Goal: Obtain resource: Download file/media

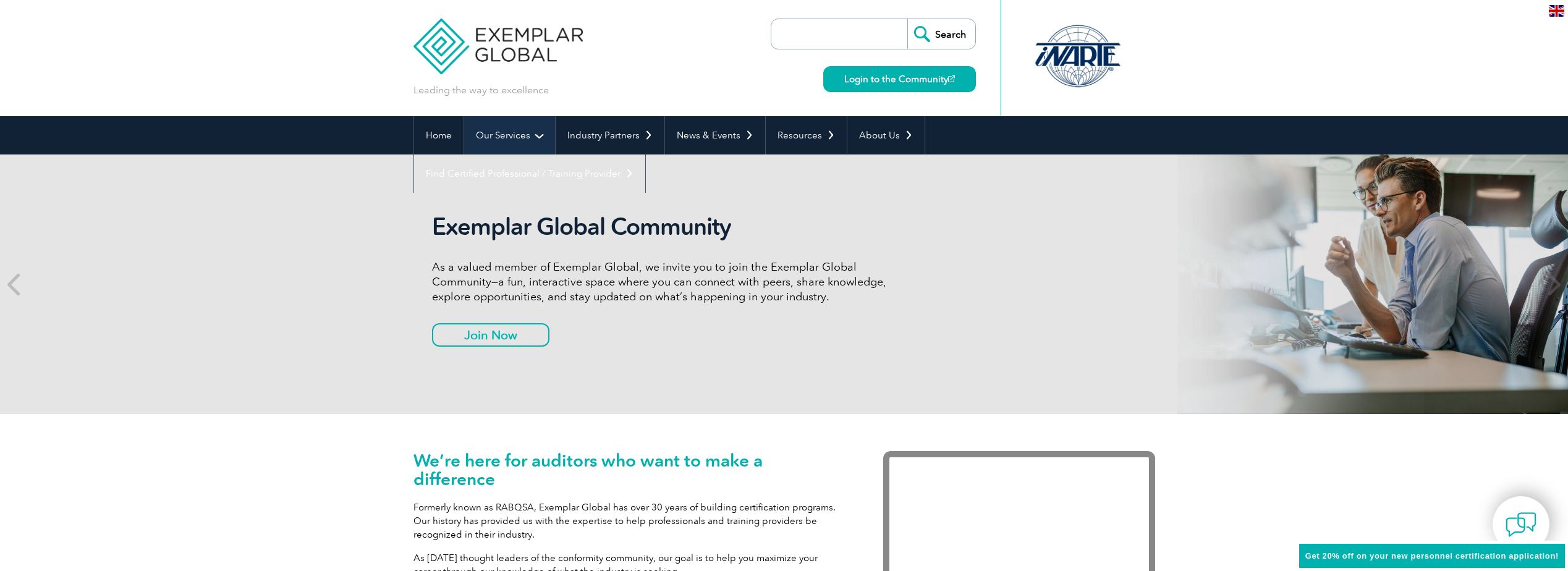
click at [526, 137] on link "Our Services" at bounding box center [509, 135] width 91 height 38
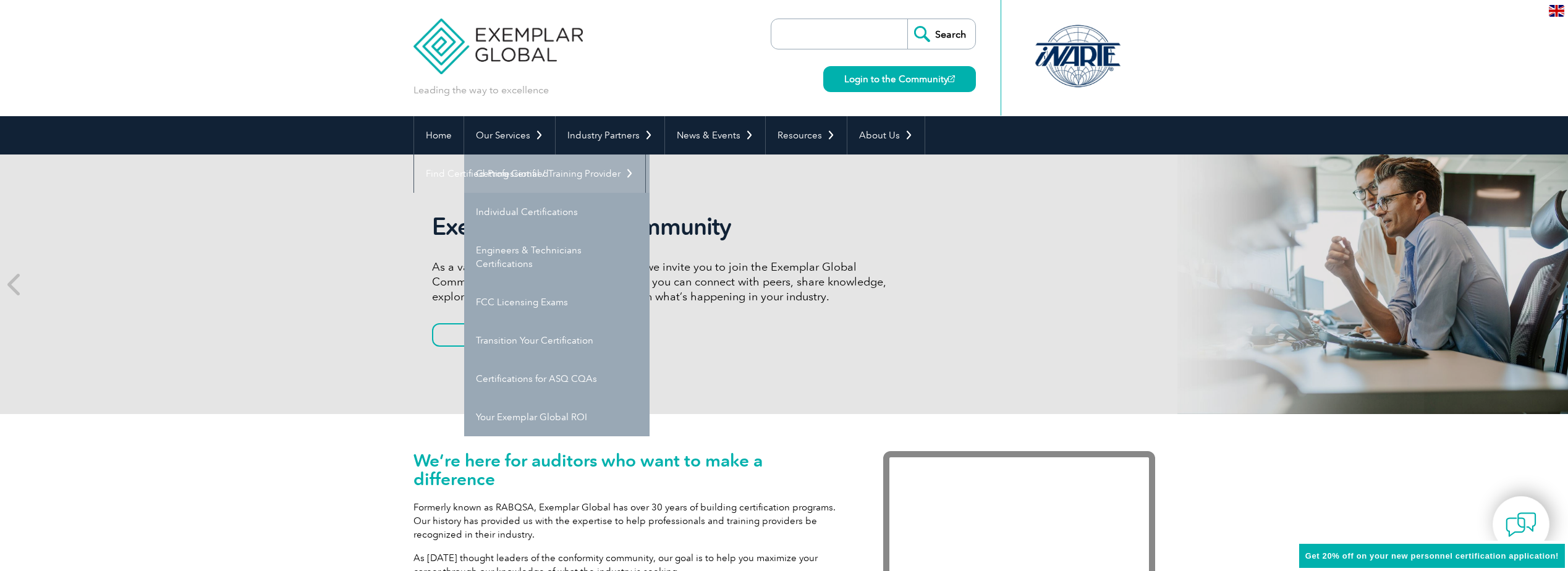
click at [528, 173] on link "Getting Certified" at bounding box center [557, 173] width 186 height 38
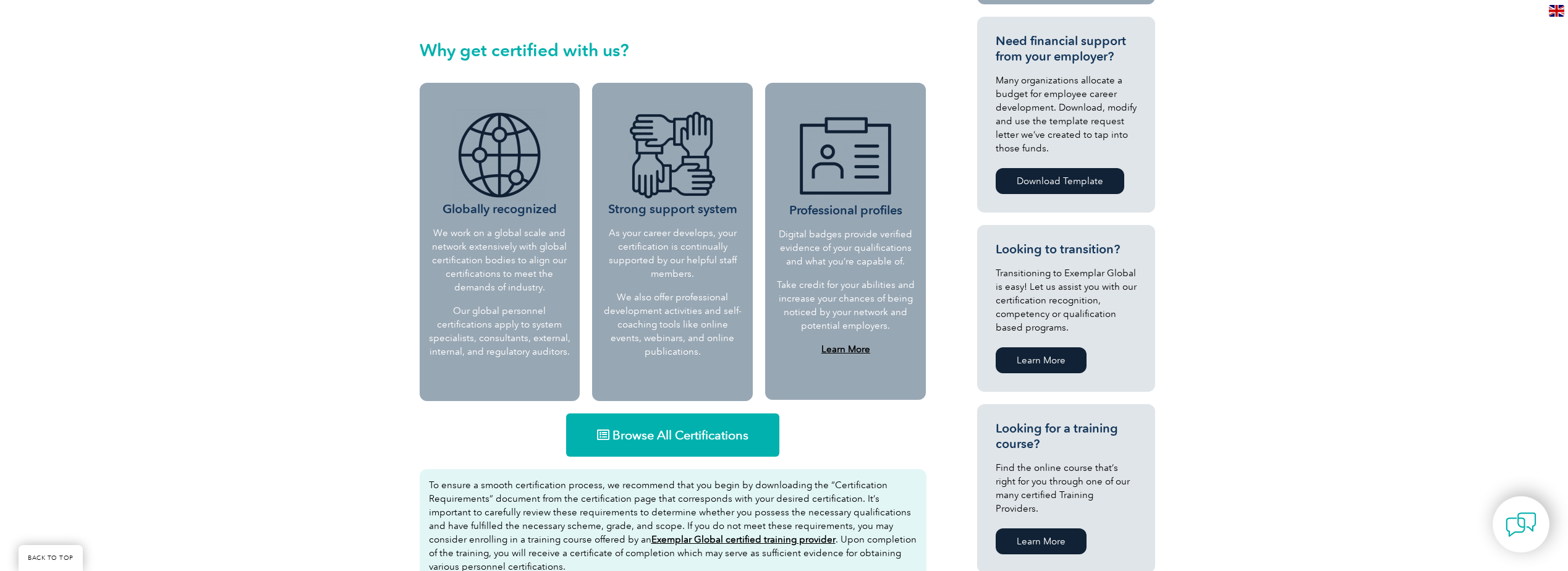
scroll to position [486, 0]
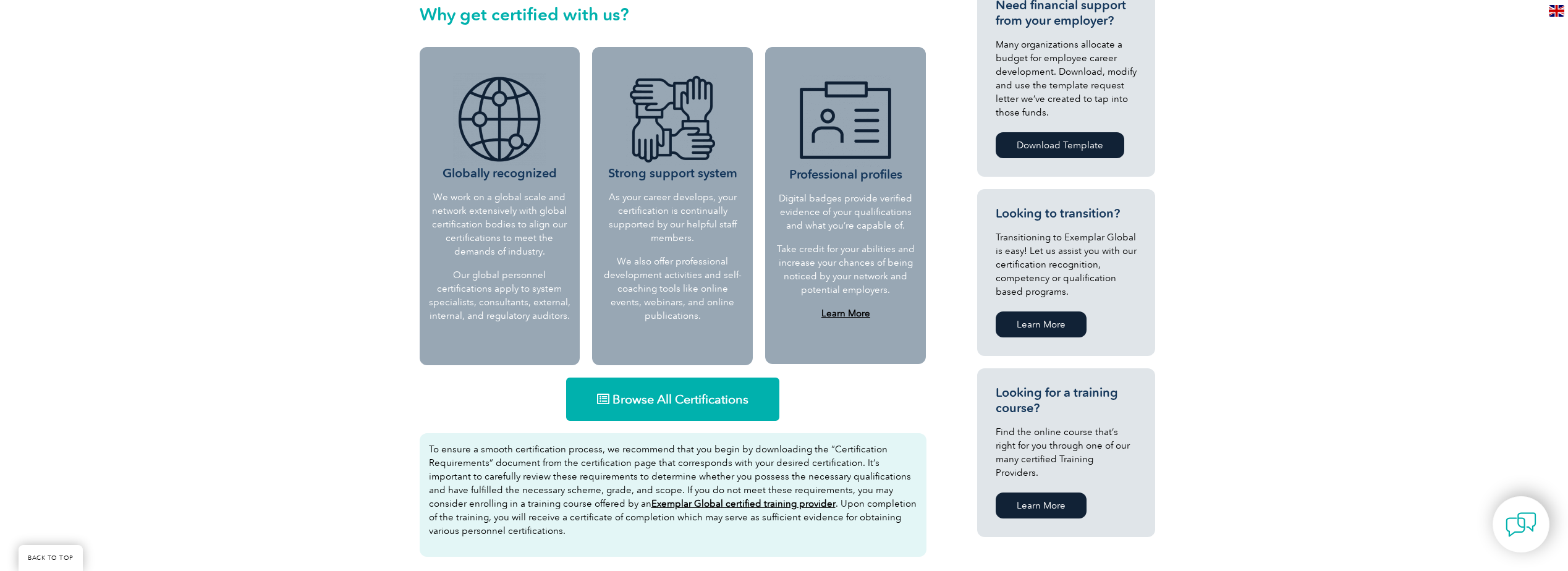
click at [665, 388] on link "Browse All Certifications" at bounding box center [673, 399] width 213 height 43
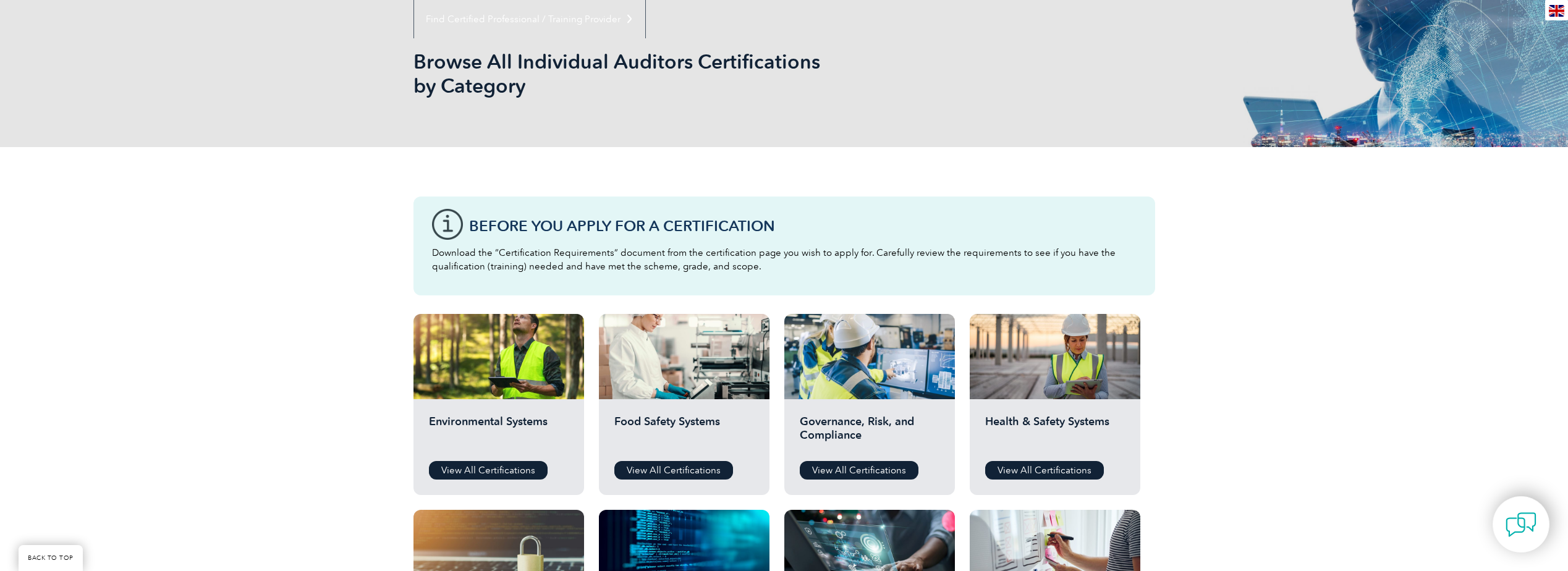
scroll to position [186, 0]
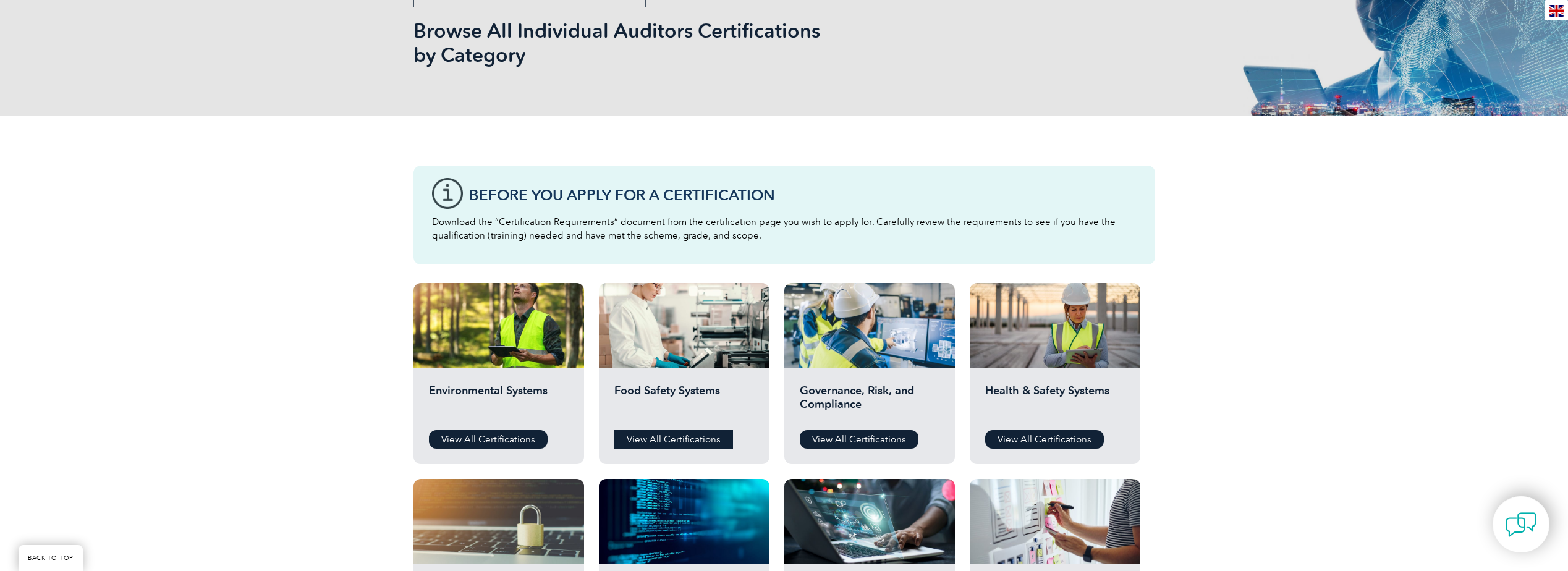
click at [686, 439] on link "View All Certifications" at bounding box center [673, 439] width 118 height 19
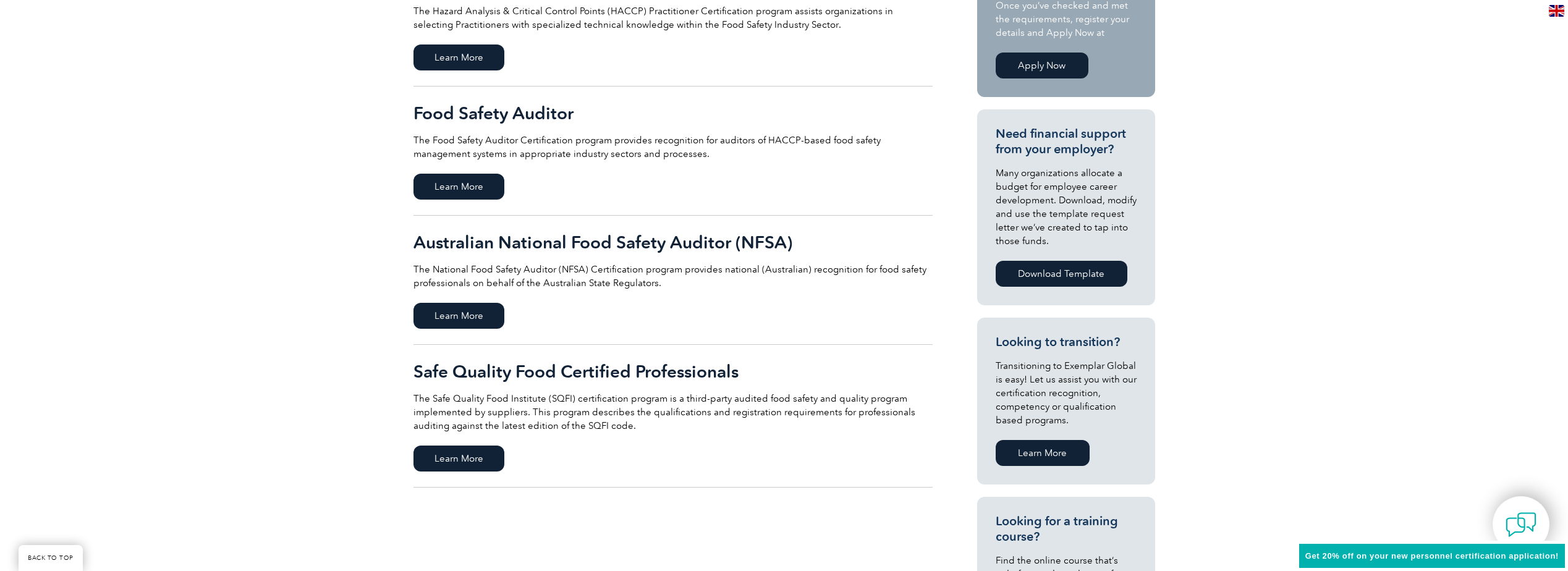
scroll to position [371, 0]
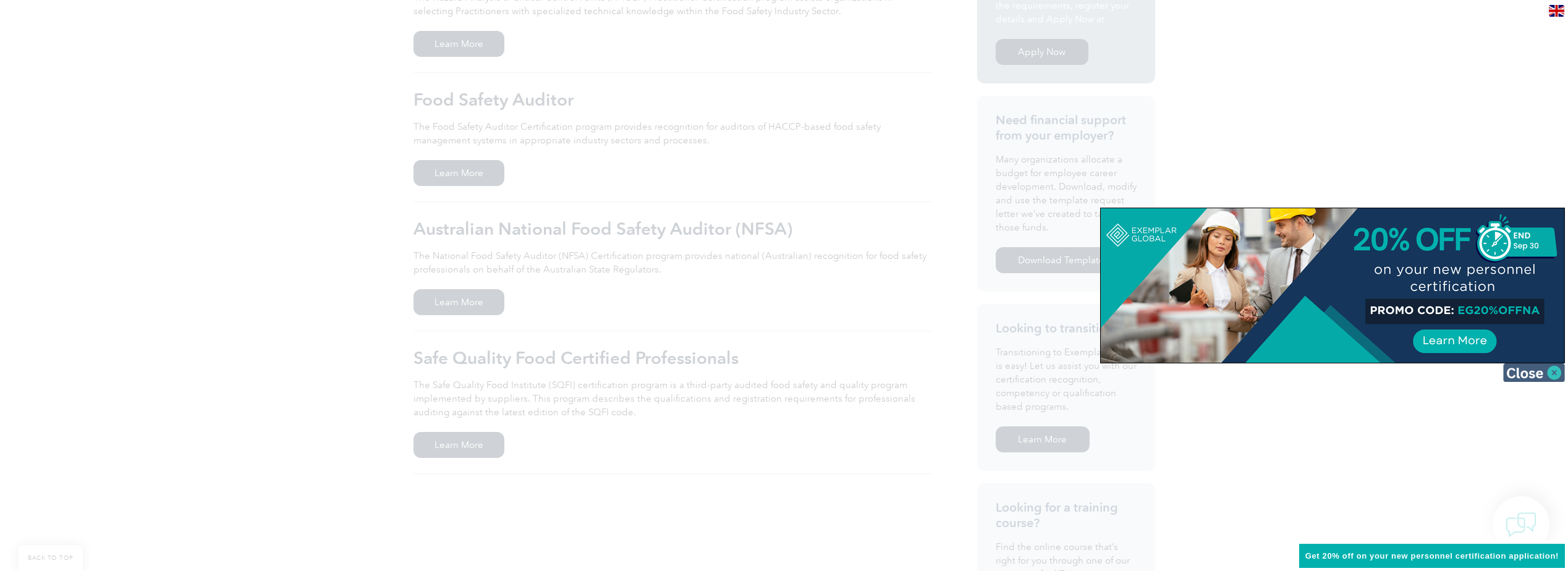
click at [1553, 376] on img at bounding box center [1533, 372] width 62 height 19
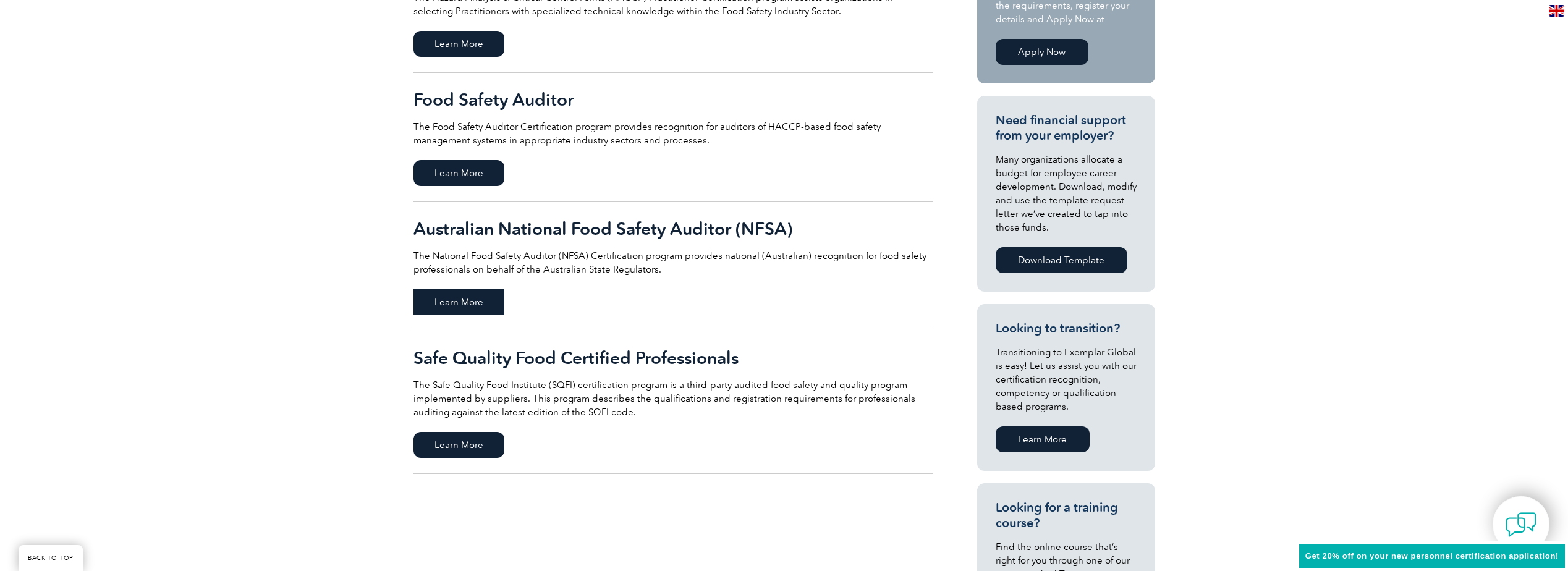
click at [456, 299] on span "Learn More" at bounding box center [459, 301] width 91 height 26
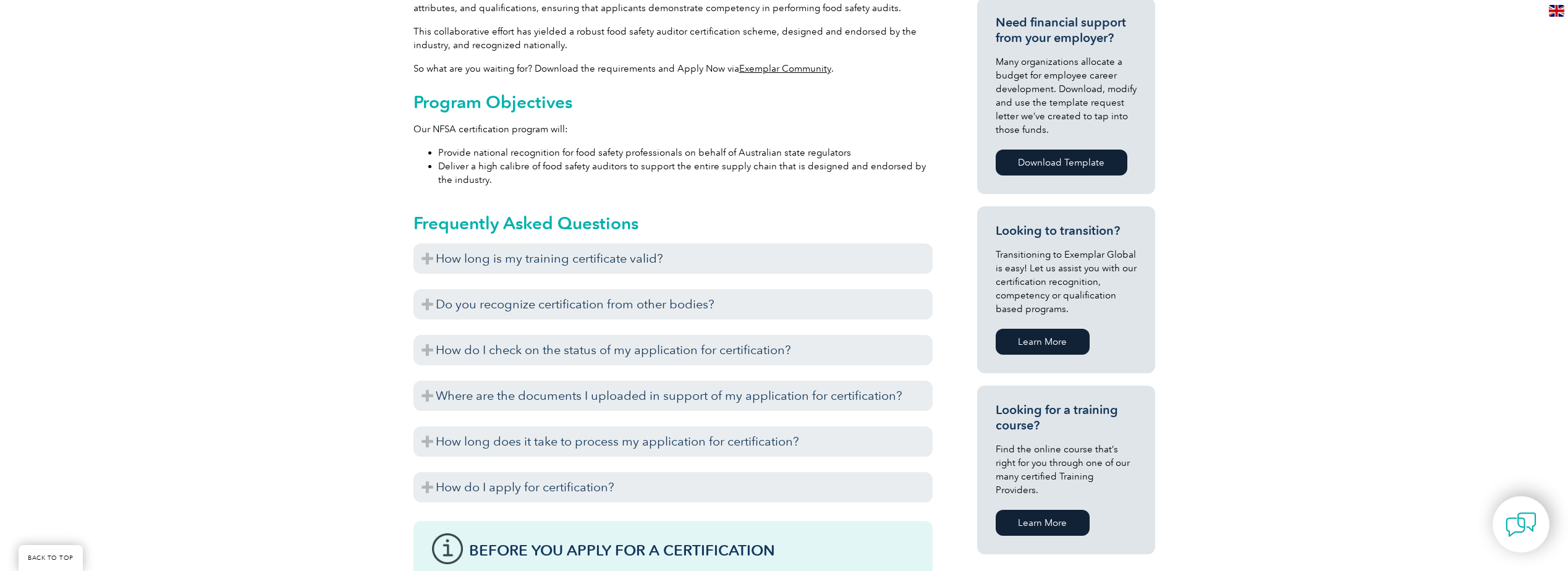
scroll to position [618, 0]
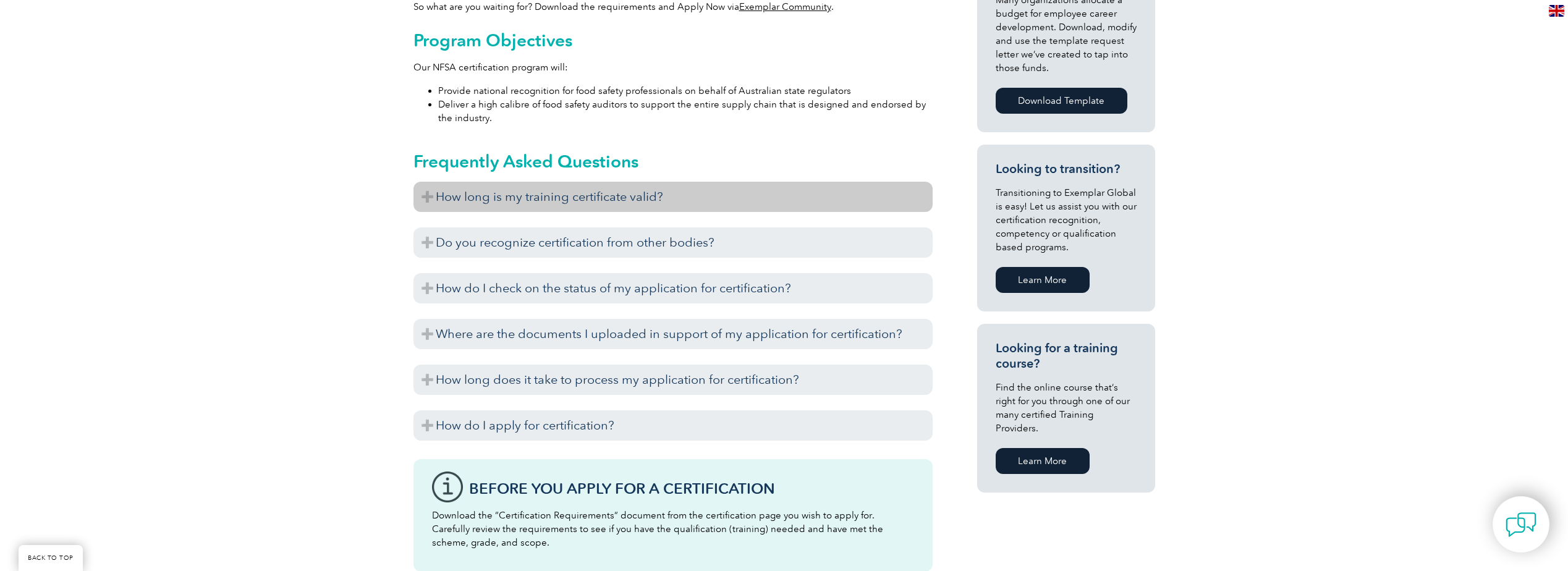
click at [444, 200] on h3 "How long is my training certificate valid?" at bounding box center [673, 197] width 519 height 30
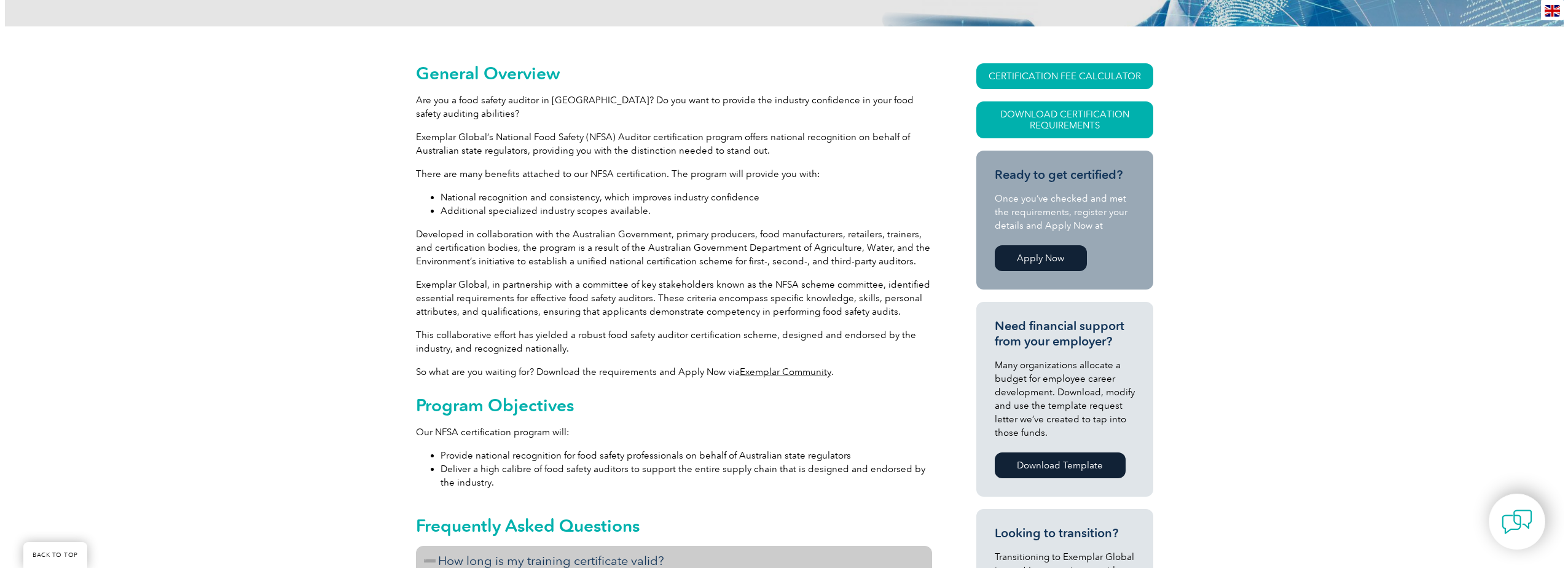
scroll to position [246, 0]
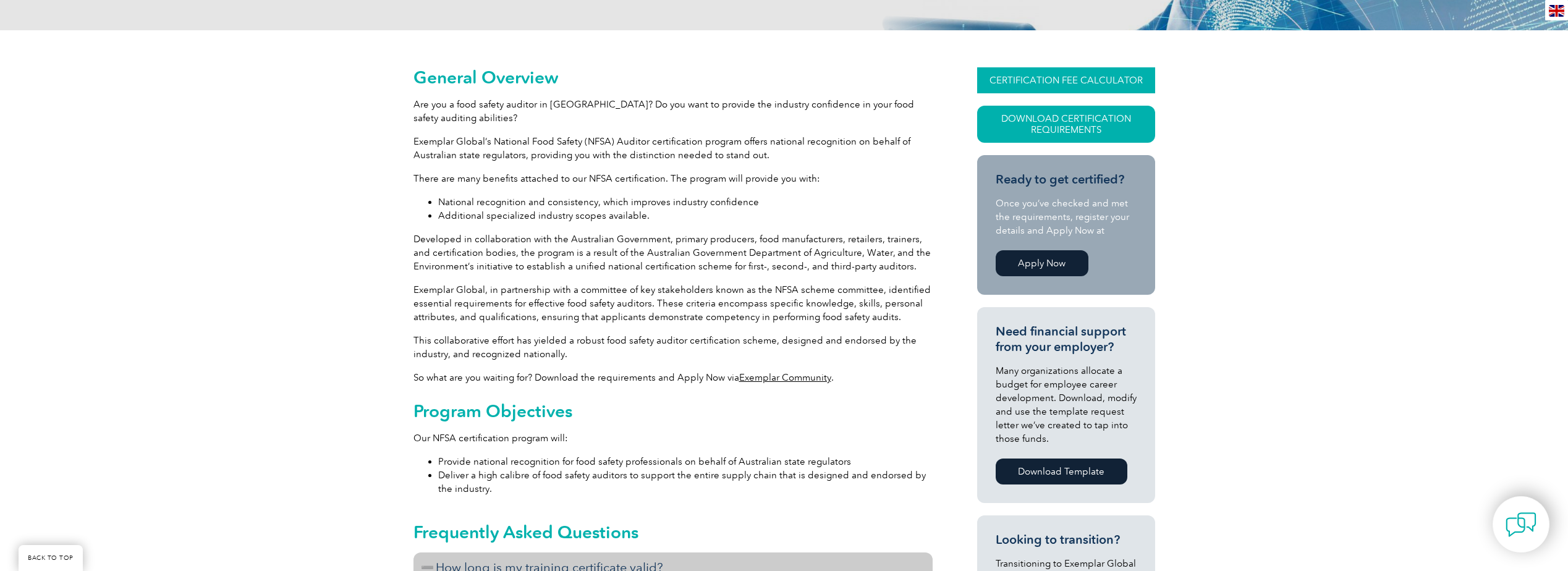
click at [1030, 72] on link "CERTIFICATION FEE CALCULATOR" at bounding box center [1066, 80] width 178 height 26
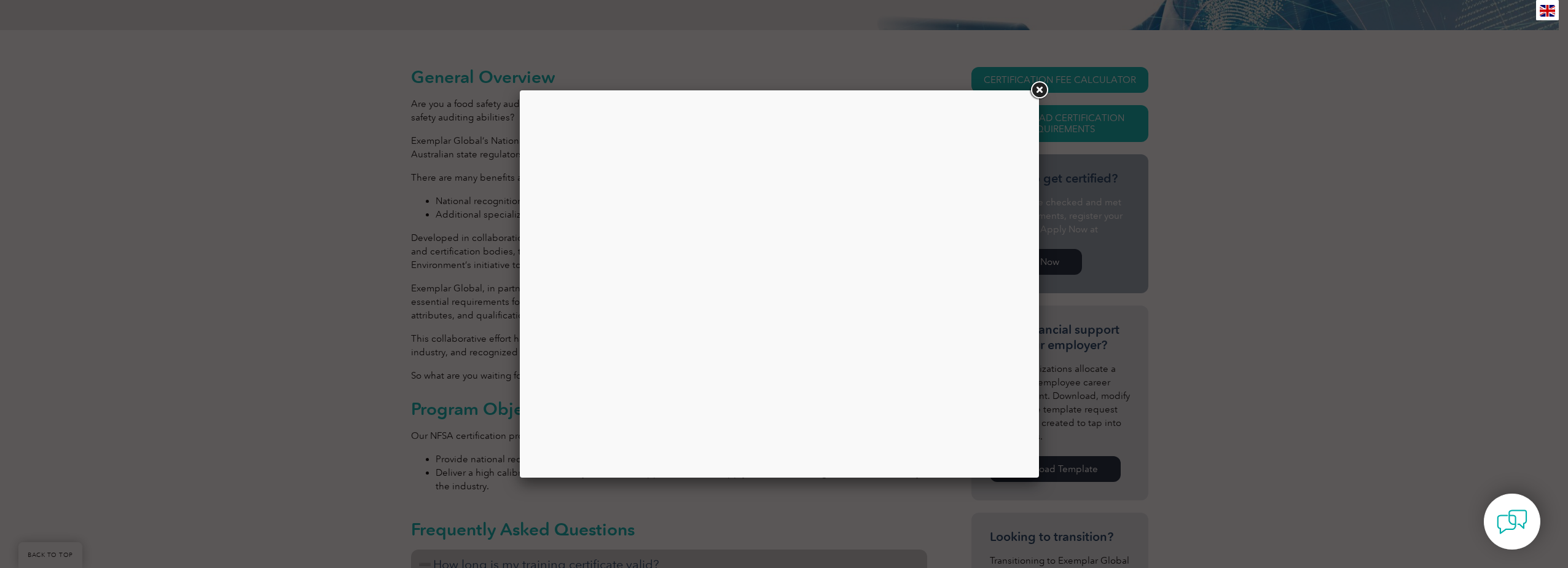
click at [902, 220] on div at bounding box center [779, 283] width 501 height 369
click at [1039, 90] on link at bounding box center [1039, 90] width 22 height 22
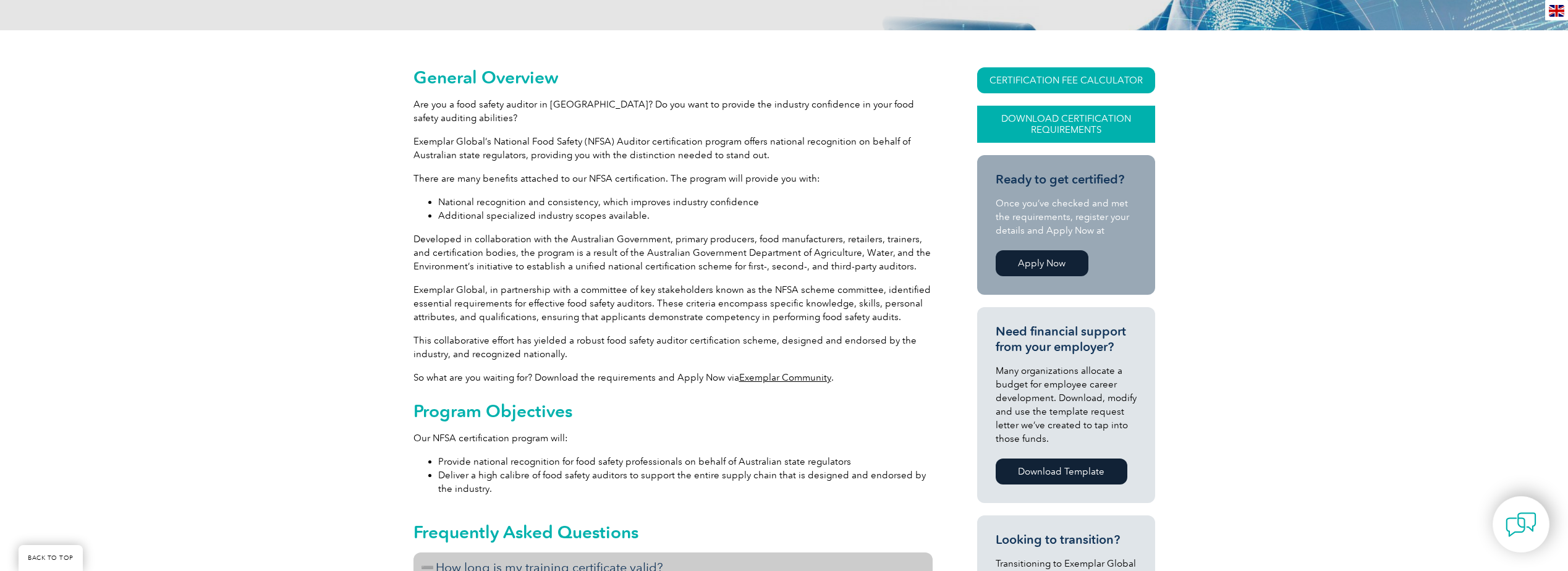
click at [1051, 128] on link "Download Certification Requirements" at bounding box center [1066, 124] width 178 height 37
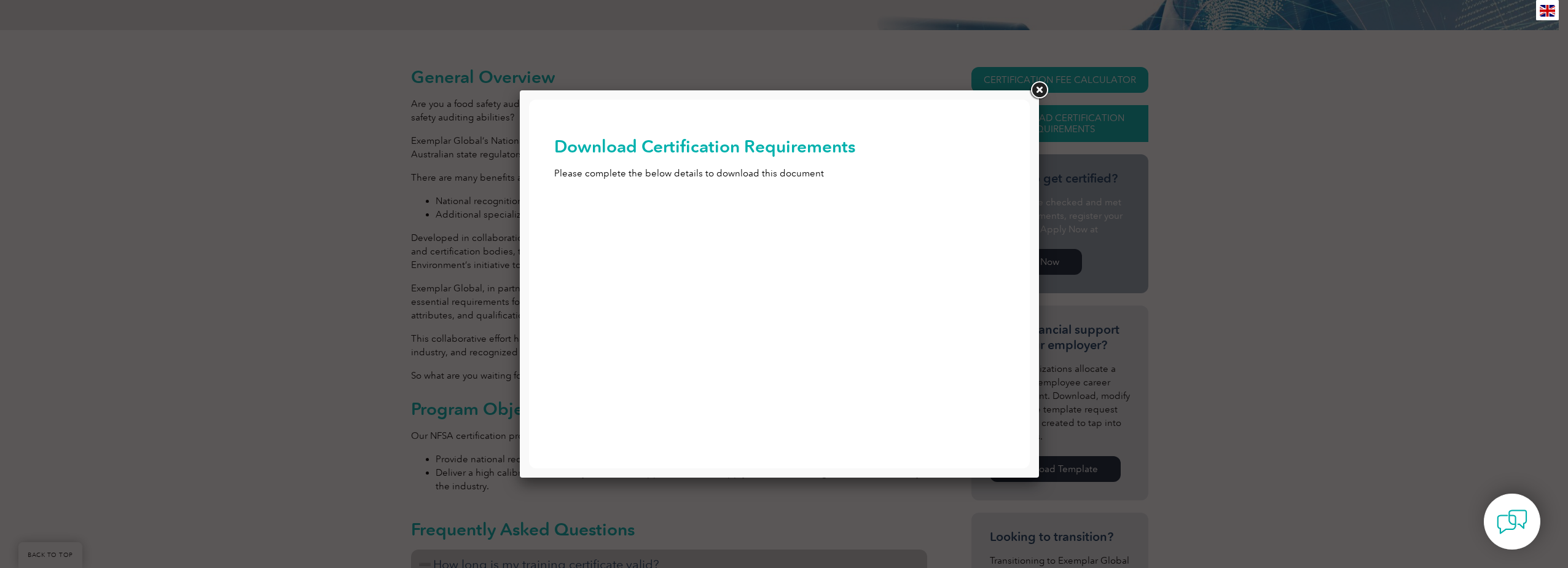
scroll to position [0, 0]
click at [621, 216] on input "First Name (Required)" at bounding box center [779, 221] width 451 height 22
type input "Clare"
type input "Sommerville"
type input "csommerville30@gmail.com"
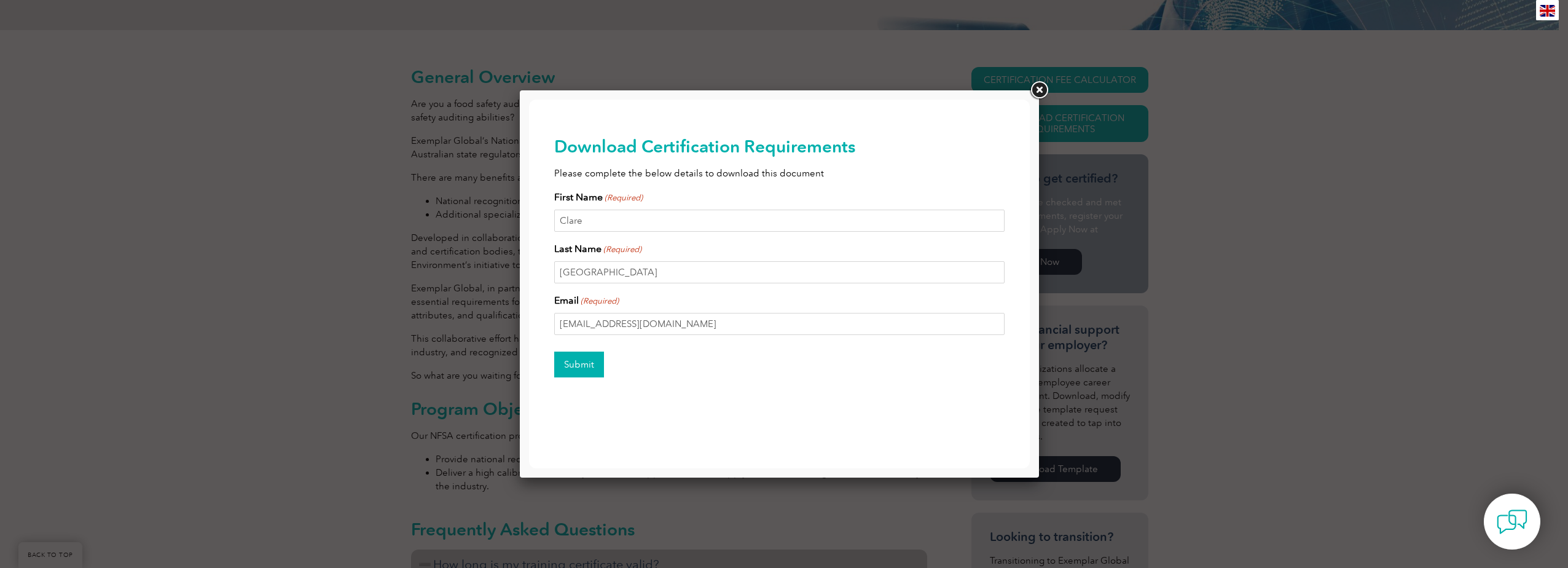
click at [581, 365] on input "Submit" at bounding box center [579, 364] width 50 height 26
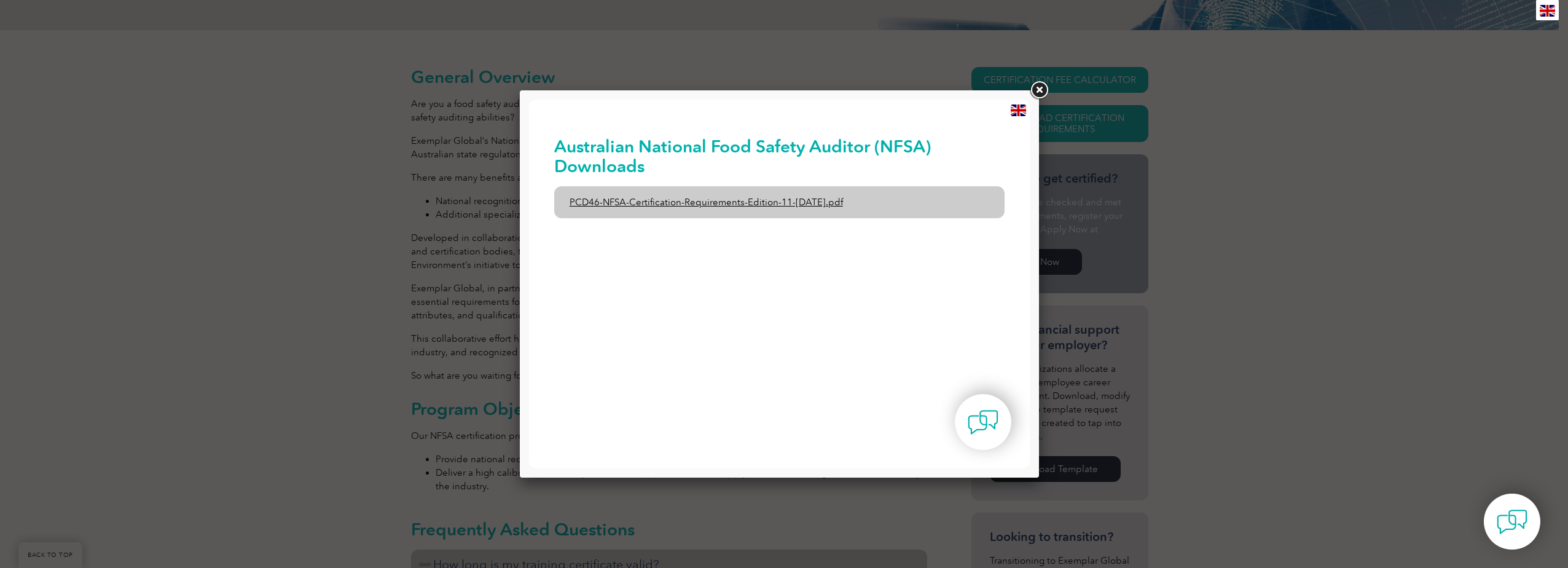
click at [744, 205] on link "PCD46-NFSA-Certification-Requirements-Edition-11-1st-February-2020.pdf" at bounding box center [779, 202] width 451 height 32
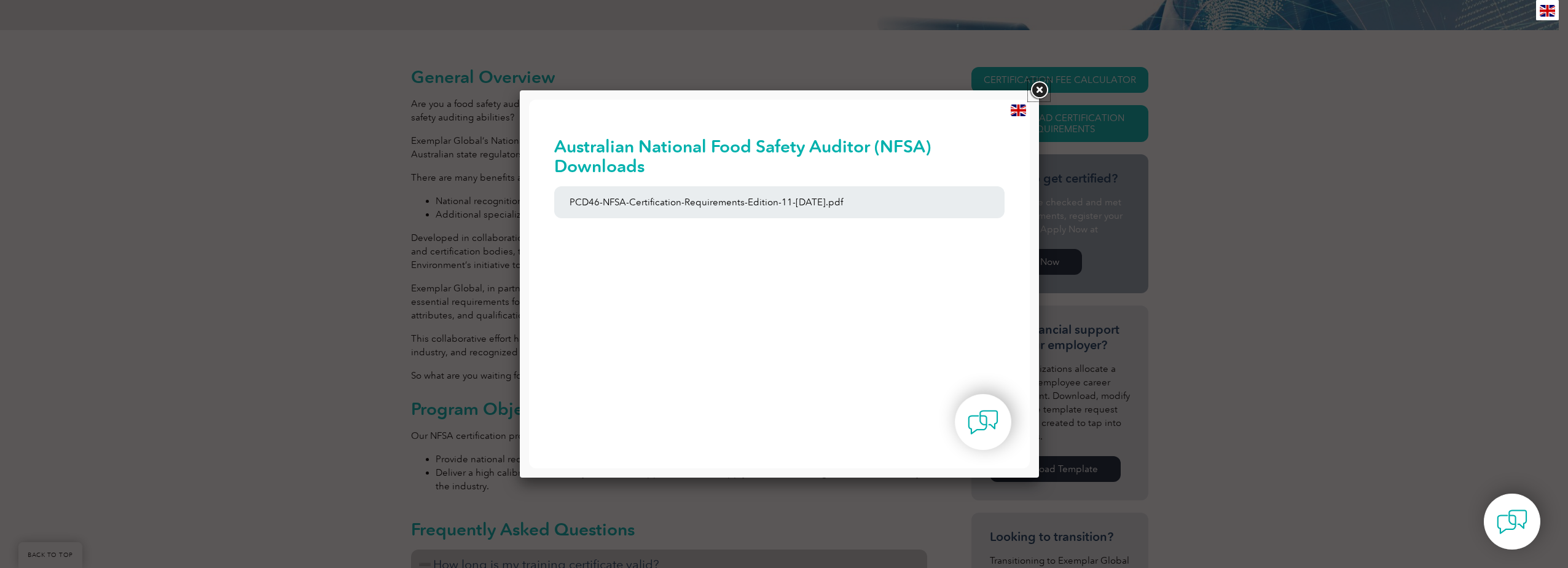
click at [1033, 94] on link at bounding box center [1039, 90] width 22 height 22
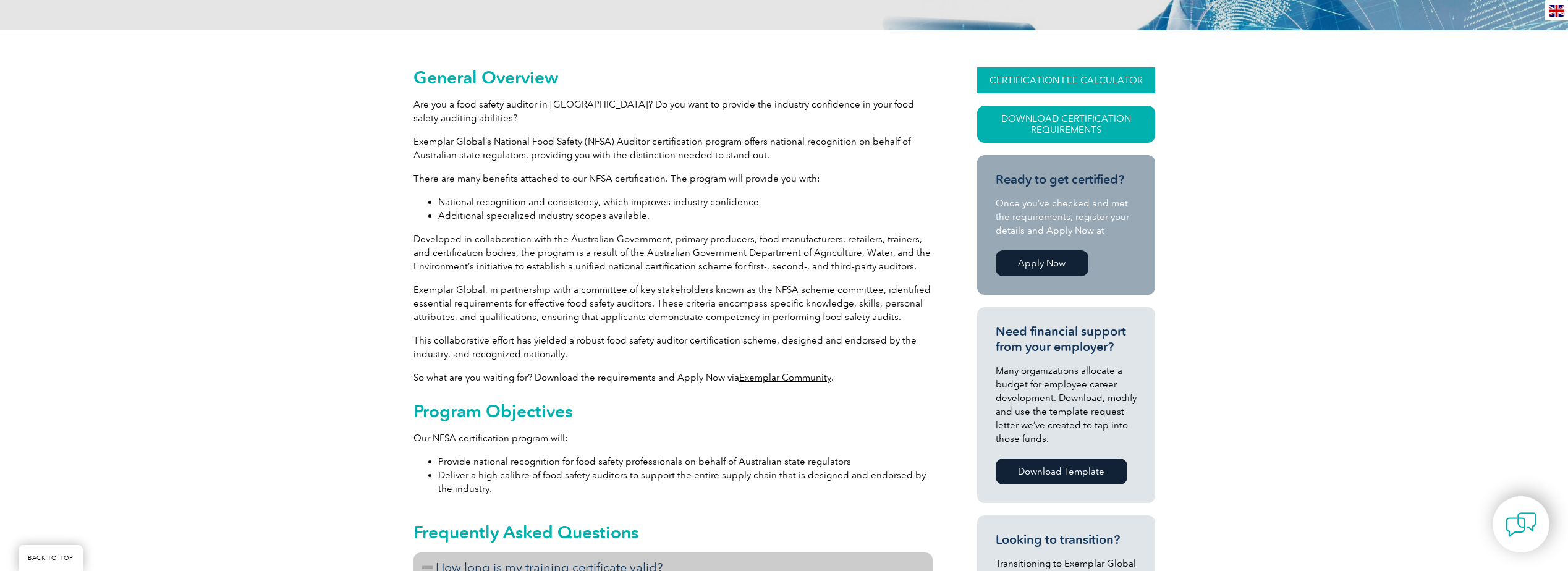
click at [1040, 85] on link "CERTIFICATION FEE CALCULATOR" at bounding box center [1066, 80] width 178 height 26
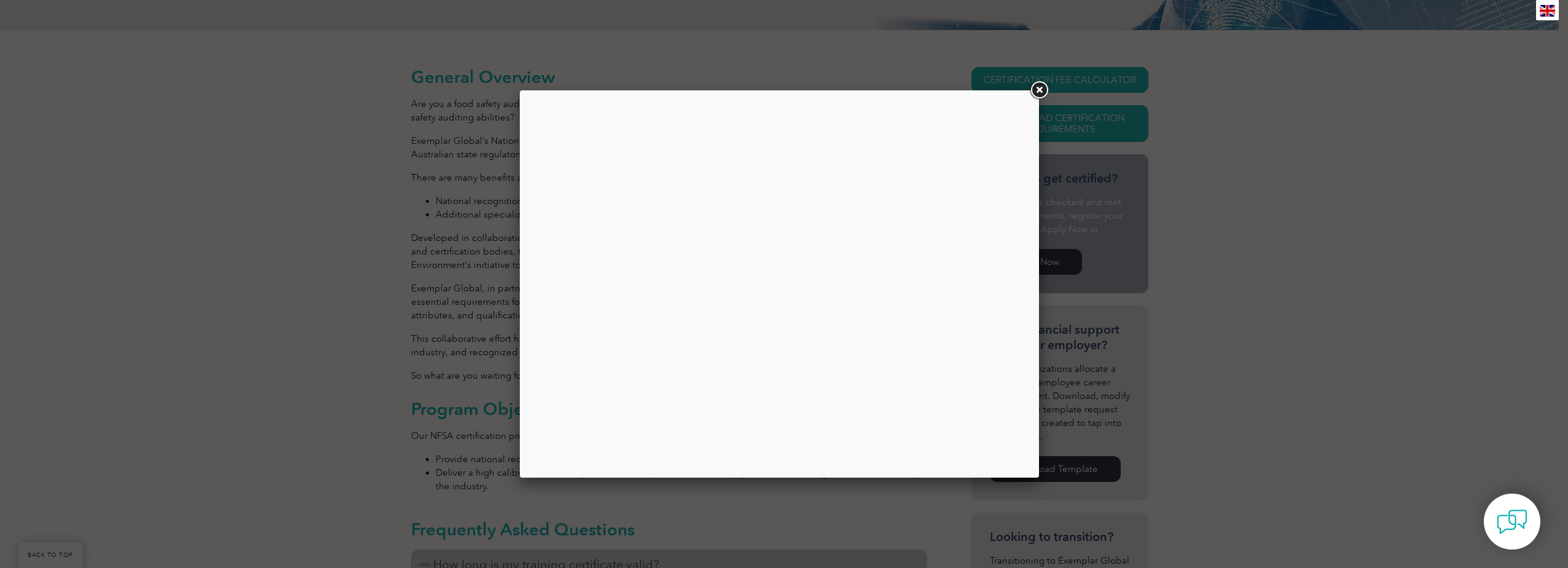
click at [1039, 89] on link at bounding box center [1039, 90] width 22 height 22
